Goal: Check status

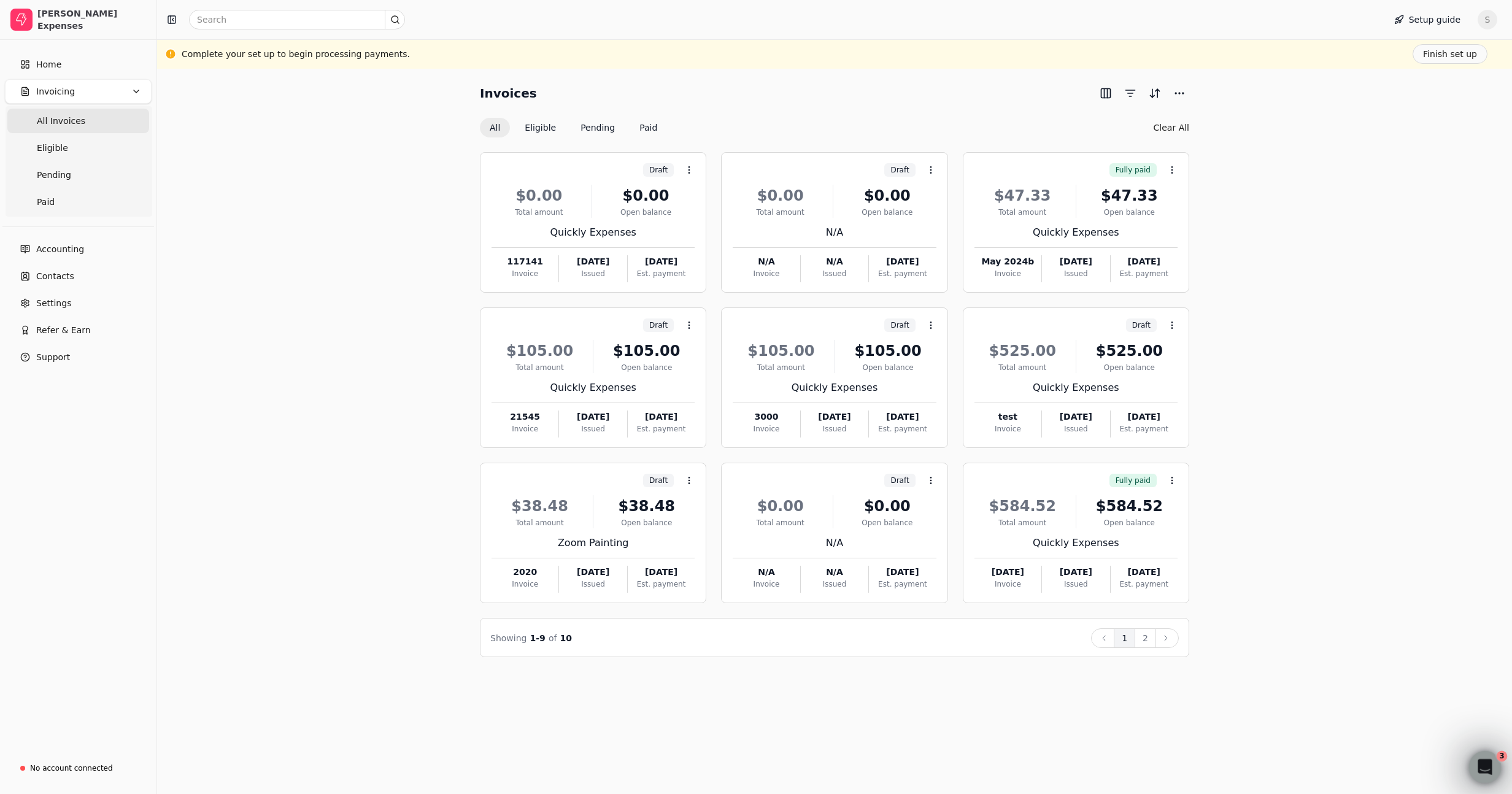
click at [1482, 766] on icon "Open Intercom Messenger" at bounding box center [1483, 765] width 21 height 21
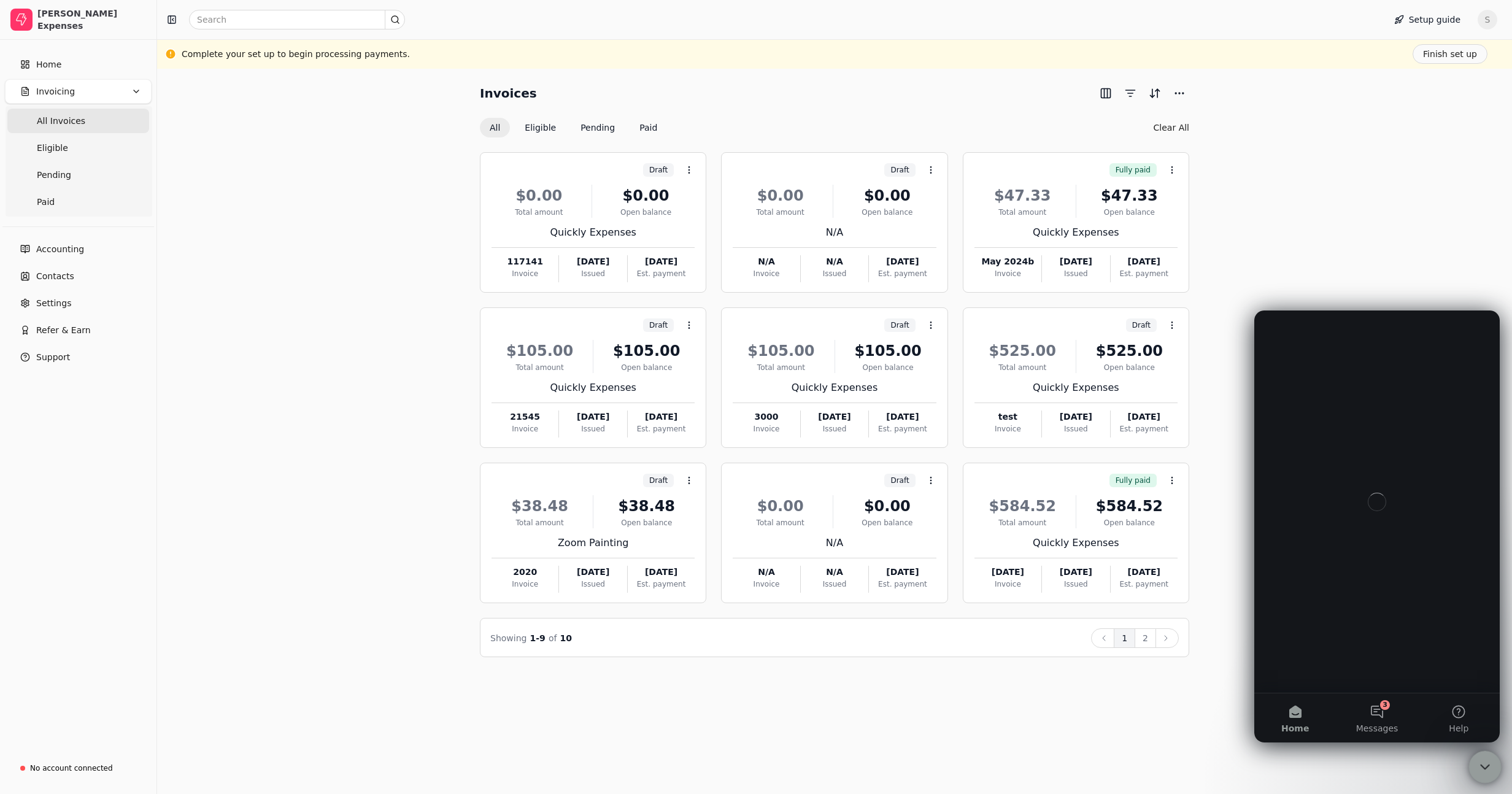
drag, startPoint x: 1478, startPoint y: 770, endPoint x: 2845, endPoint y: 1522, distance: 1560.2
click at [1477, 773] on icon "Close Intercom Messenger" at bounding box center [1482, 764] width 14 height 14
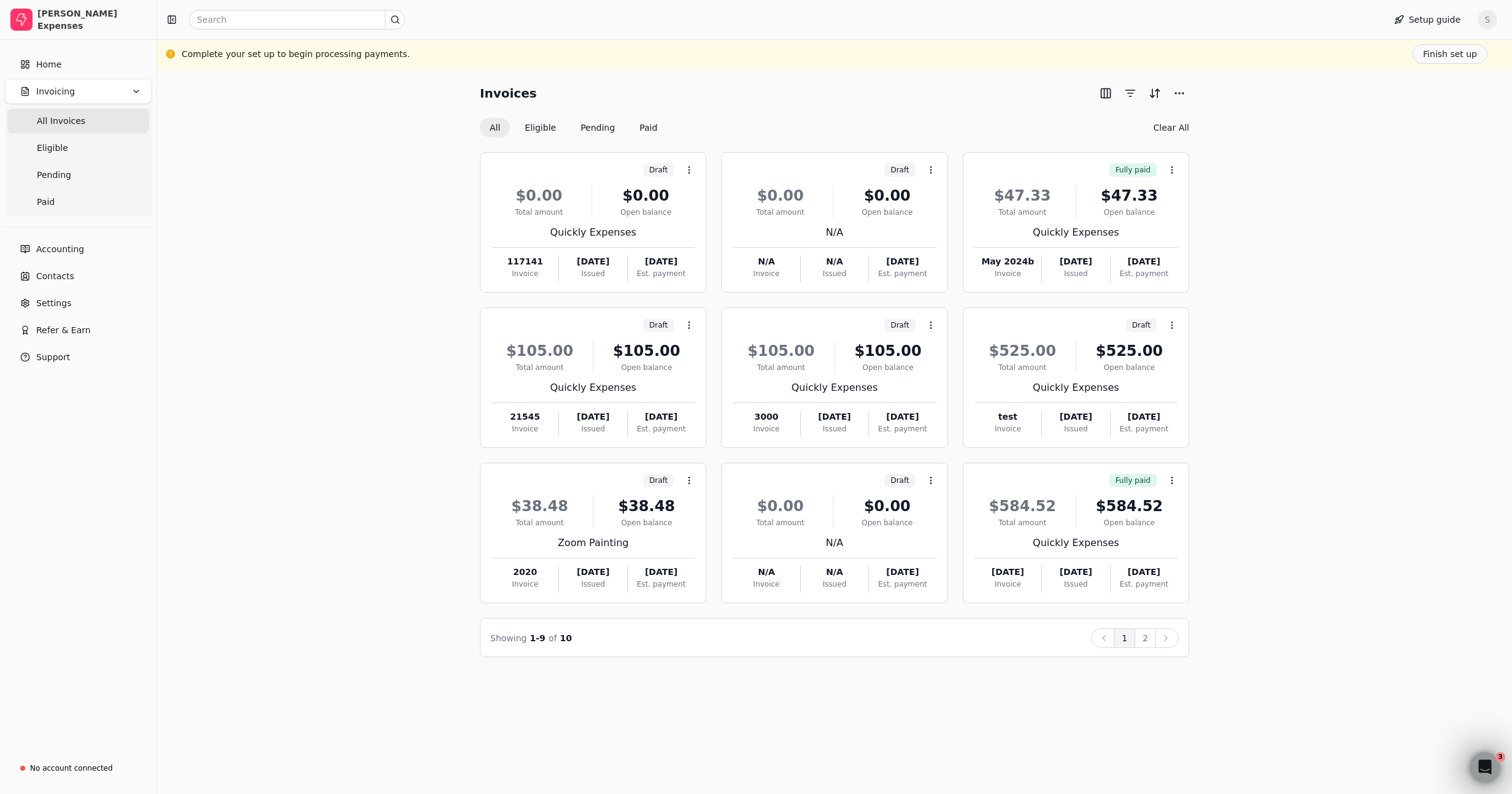
click at [1346, 372] on div "Invoices All Eligible Pending Paid Clear All Draft Context Menu Button $0.00 To…" at bounding box center [834, 370] width 1325 height 574
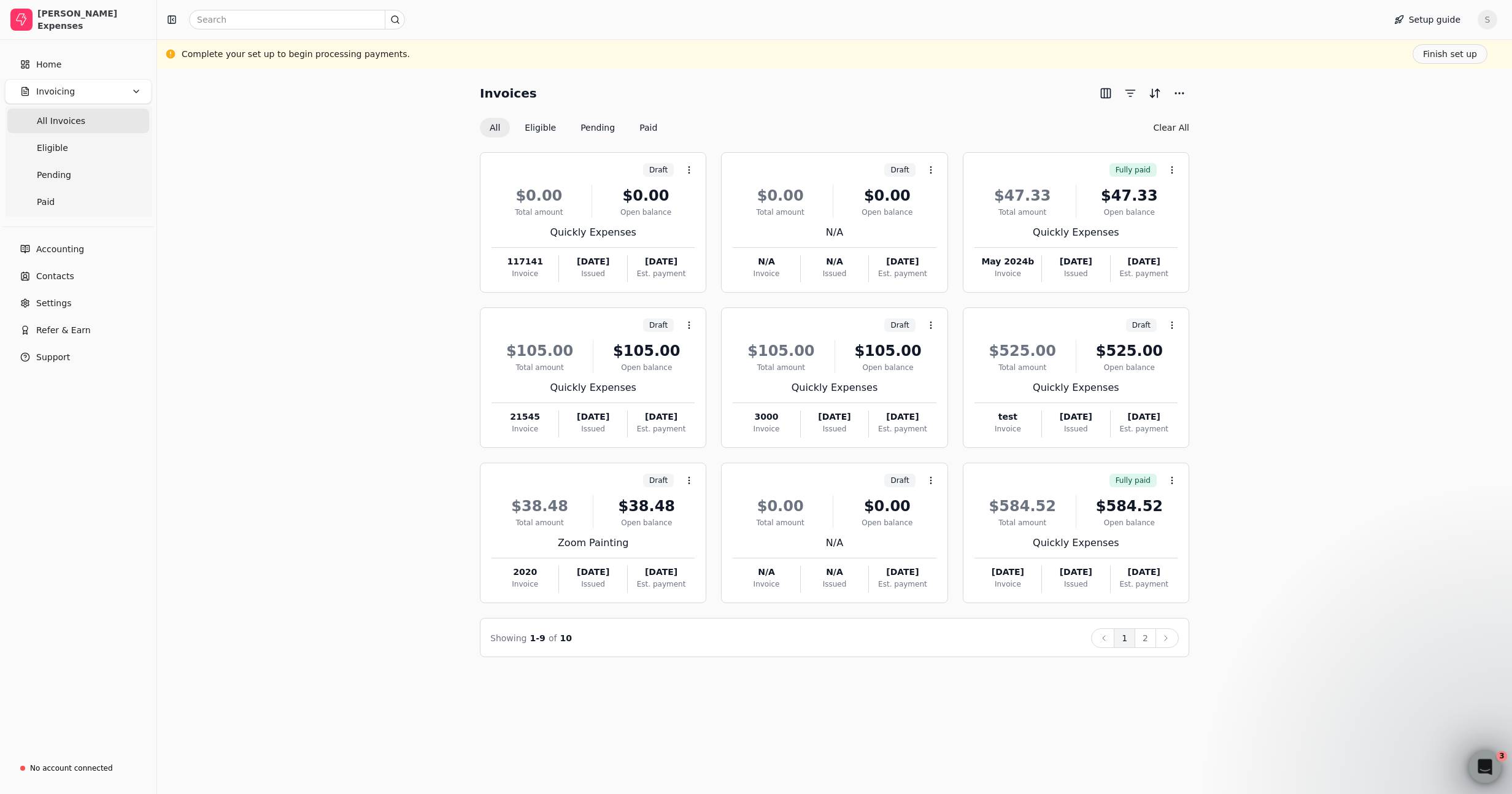
click at [1476, 763] on icon "Open Intercom Messenger" at bounding box center [1483, 765] width 21 height 21
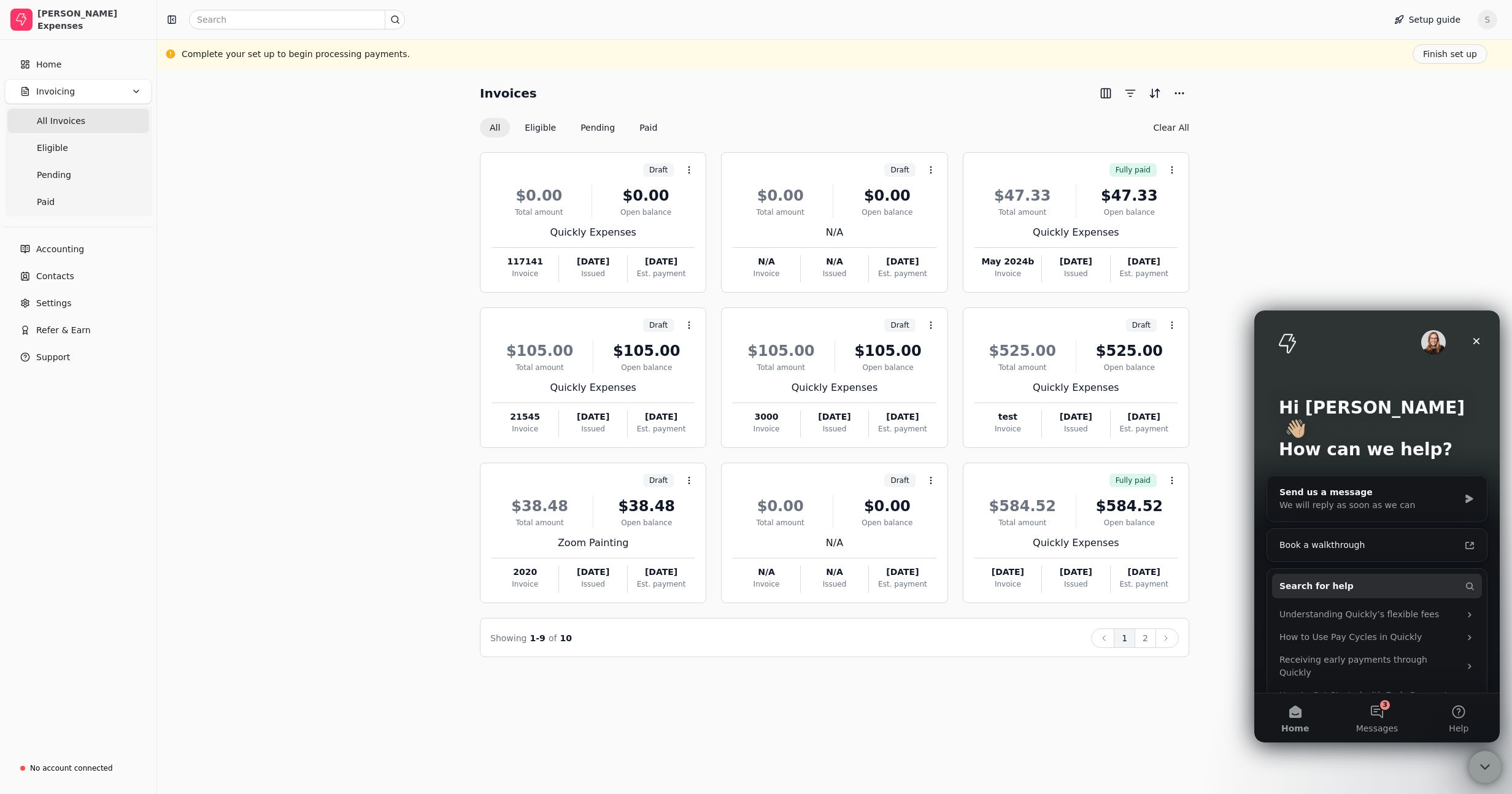
click at [1476, 763] on icon "Close Intercom Messenger" at bounding box center [1482, 764] width 14 height 14
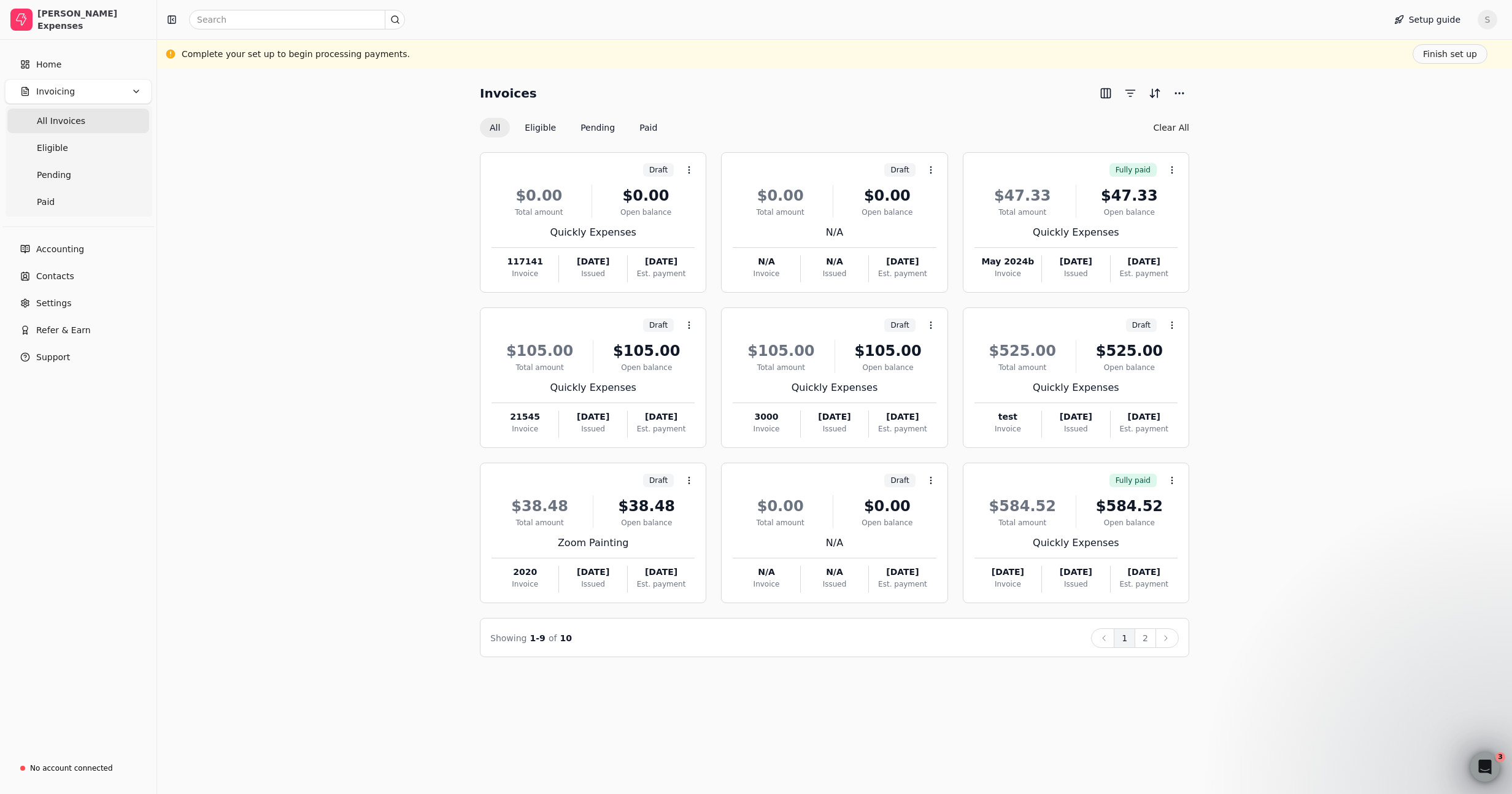
click at [346, 339] on div "Invoices All Eligible Pending Paid Clear All Draft Context Menu Button $0.00 To…" at bounding box center [834, 370] width 1325 height 574
click at [694, 169] on icon at bounding box center [688, 169] width 10 height 10
click at [374, 250] on div "Invoices All Eligible Pending Paid Clear All Draft Context Menu Button $0.00 To…" at bounding box center [834, 370] width 1325 height 574
click at [530, 128] on button "Eligible" at bounding box center [539, 128] width 51 height 20
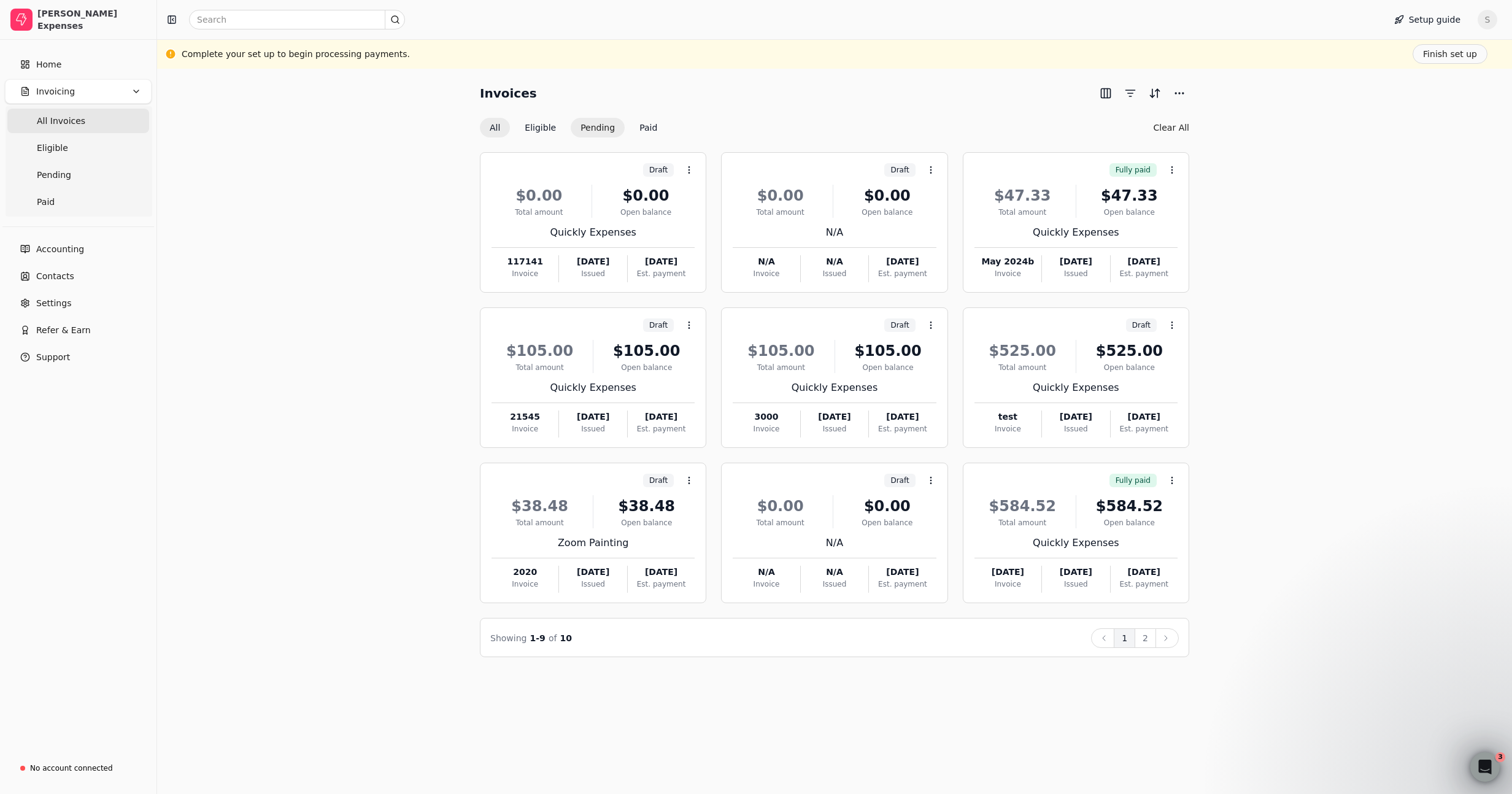
click at [585, 131] on button "Pending" at bounding box center [597, 128] width 54 height 20
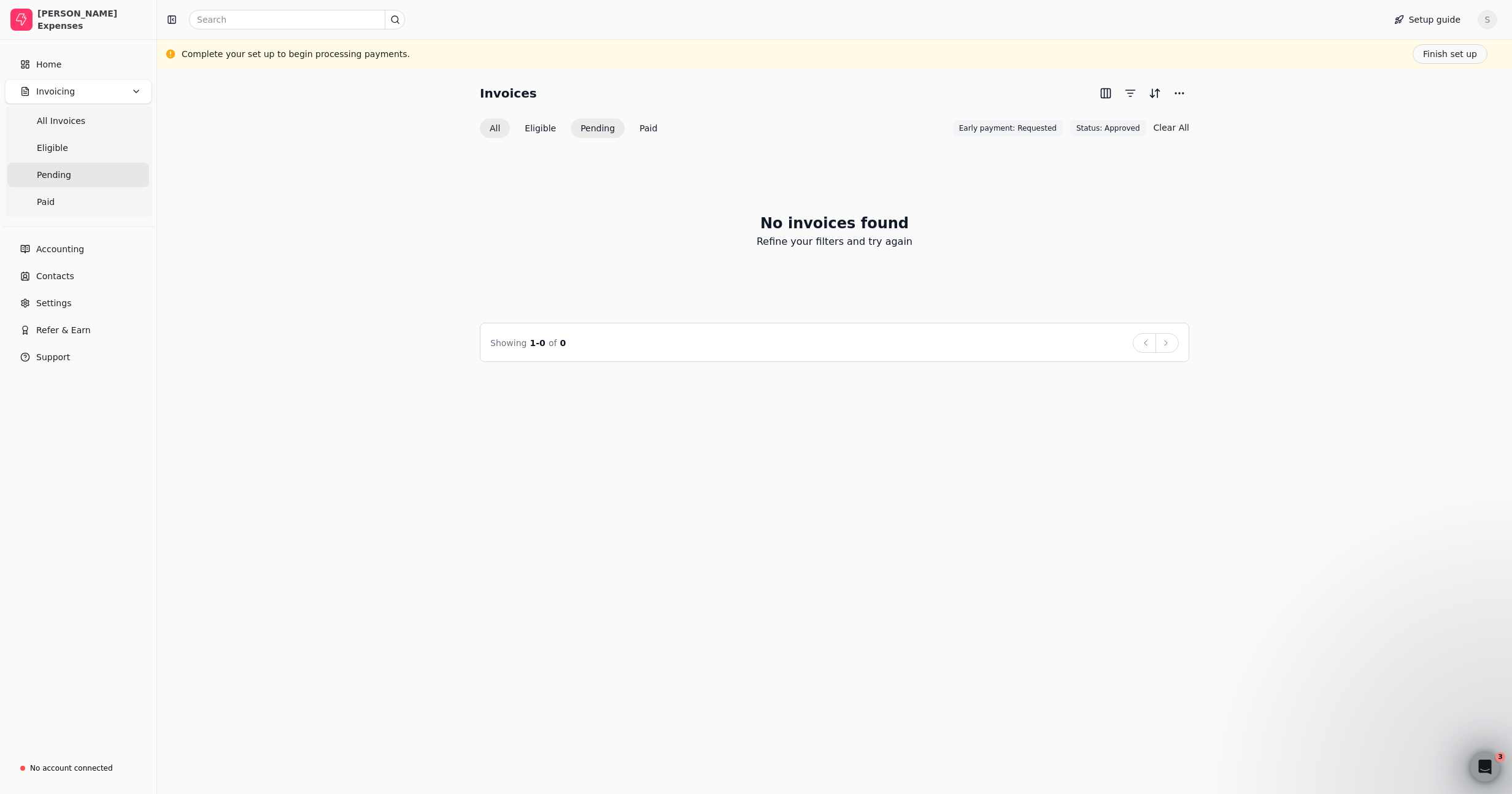
click at [498, 128] on button "All" at bounding box center [495, 128] width 30 height 20
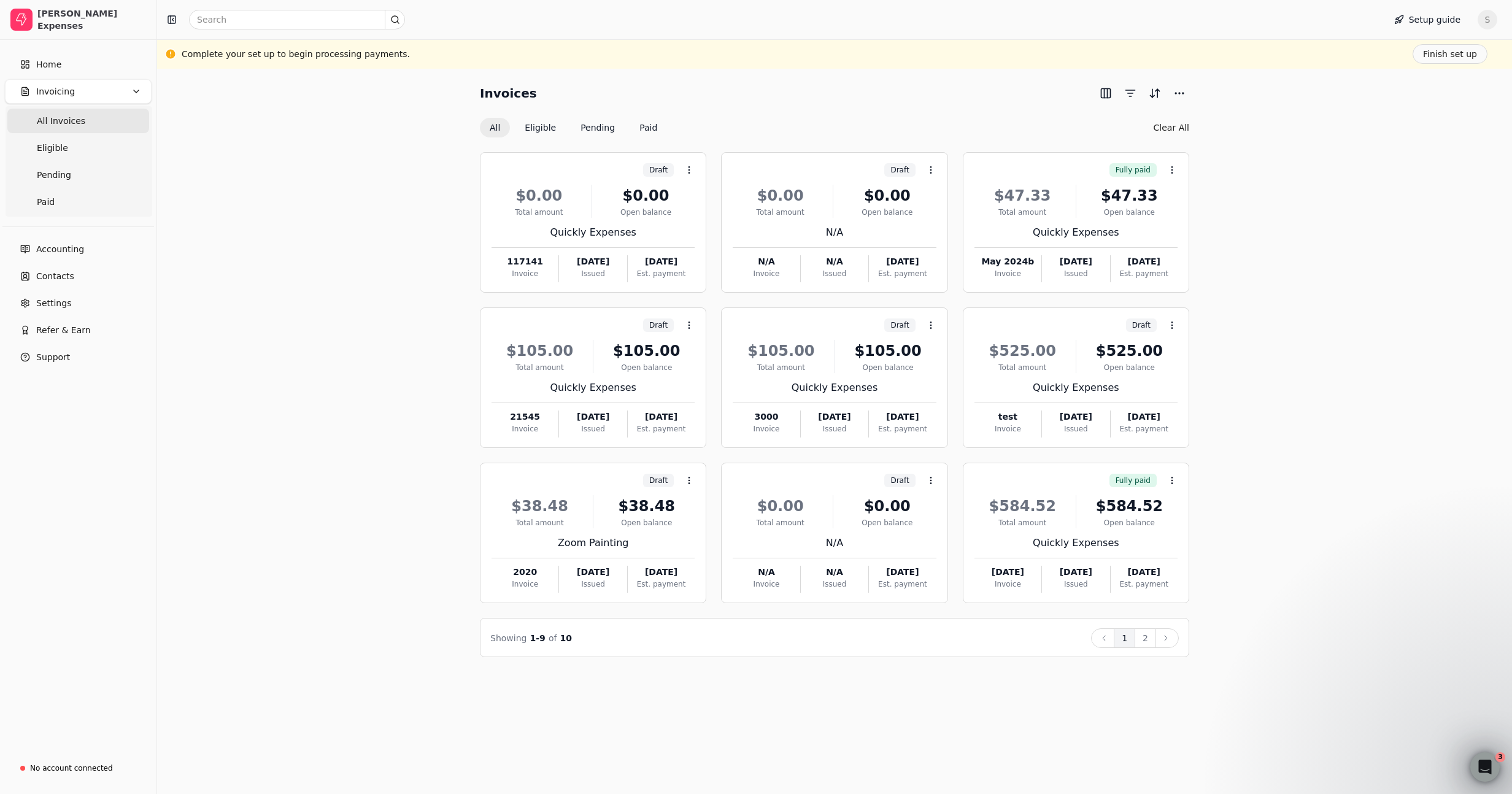
click at [415, 151] on div "Invoices All Eligible Pending Paid Clear All Draft Context Menu Button $0.00 To…" at bounding box center [834, 370] width 1325 height 574
